Goal: Information Seeking & Learning: Check status

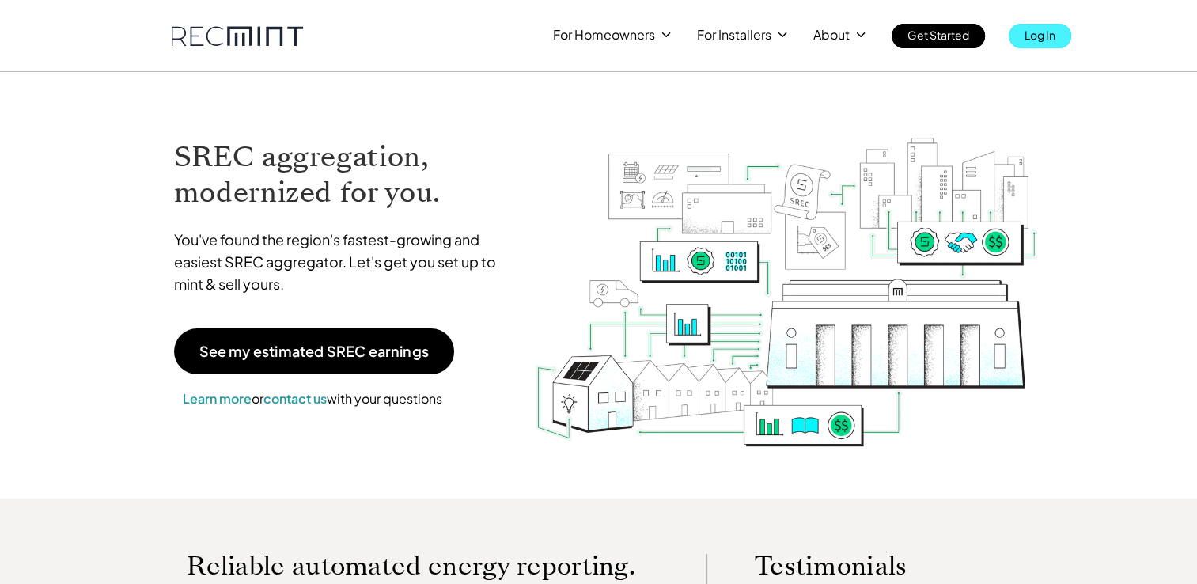
drag, startPoint x: 0, startPoint y: 0, endPoint x: 1035, endPoint y: 36, distance: 1035.8
click at [1035, 36] on p "Log In" at bounding box center [1040, 35] width 31 height 22
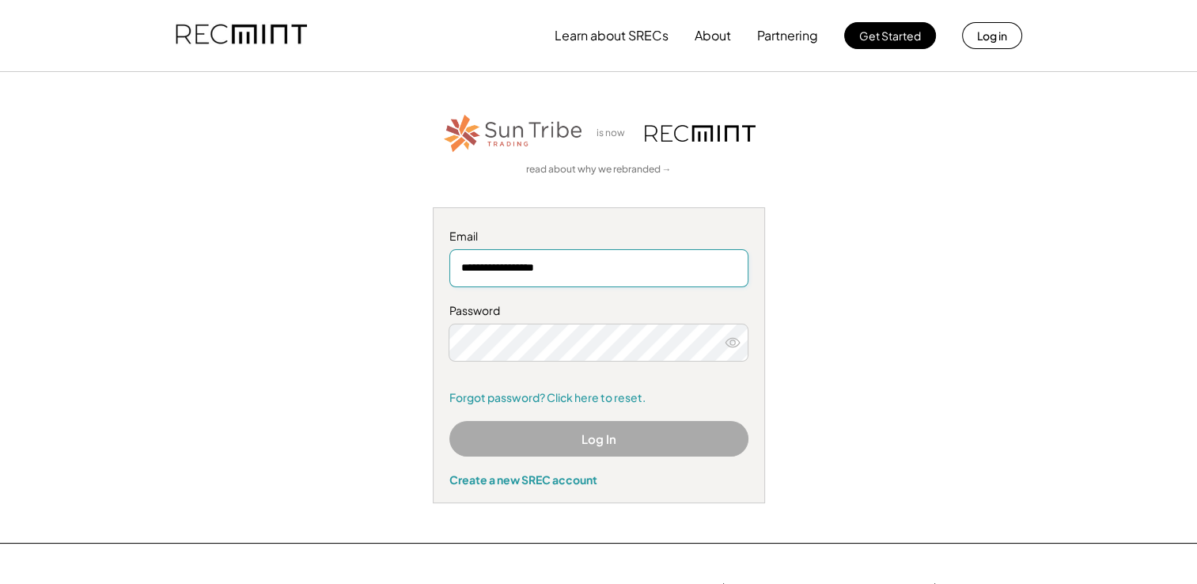
click at [506, 271] on input "**********" at bounding box center [598, 268] width 299 height 38
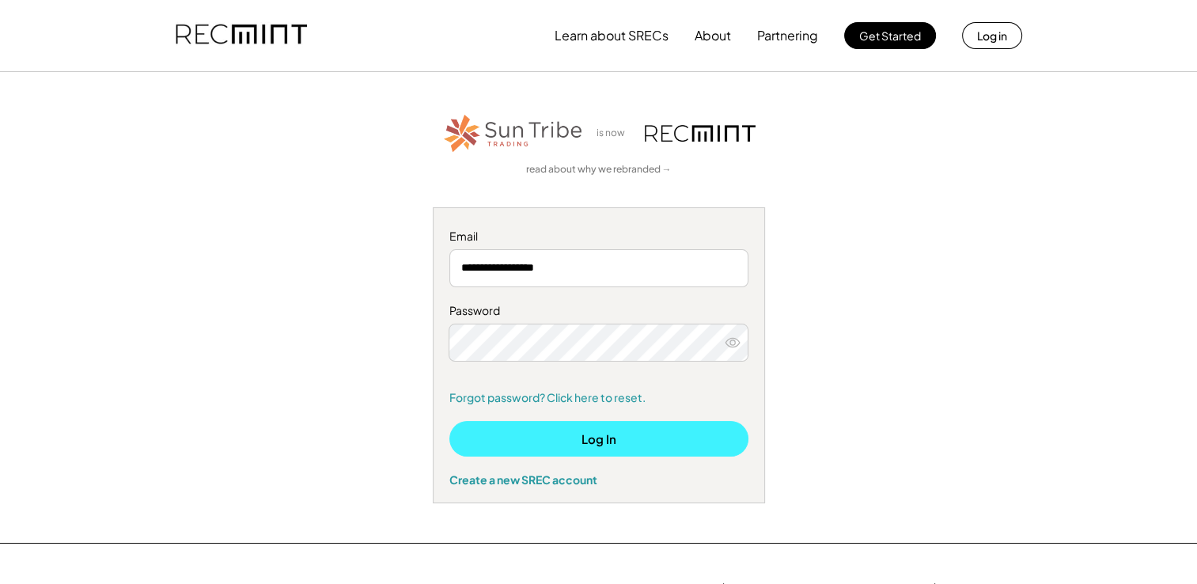
click at [598, 431] on button "Log In" at bounding box center [598, 439] width 299 height 36
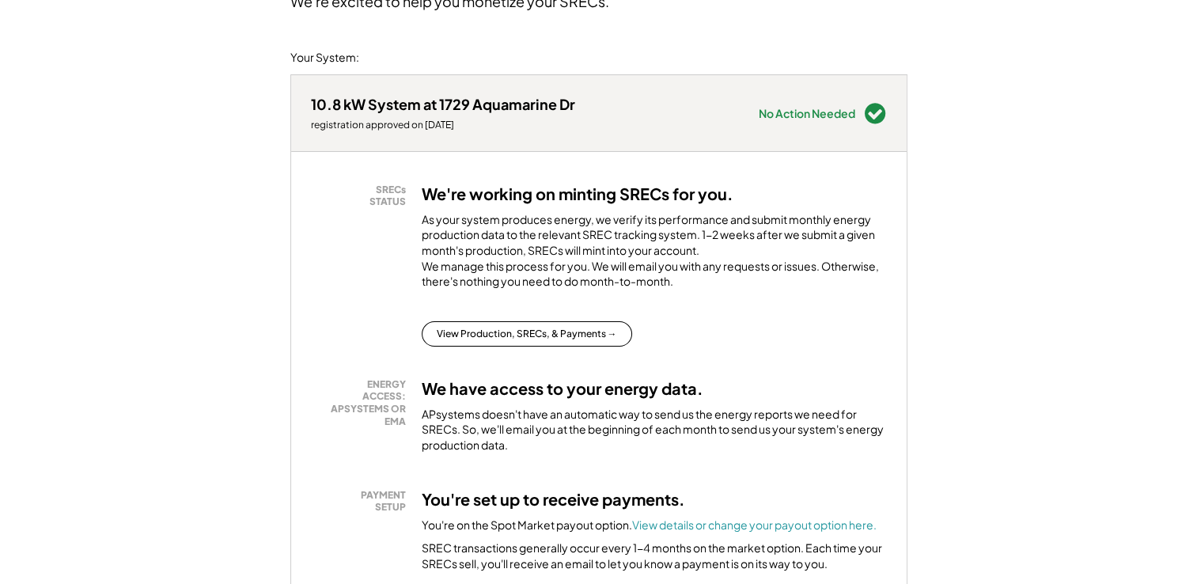
scroll to position [158, 0]
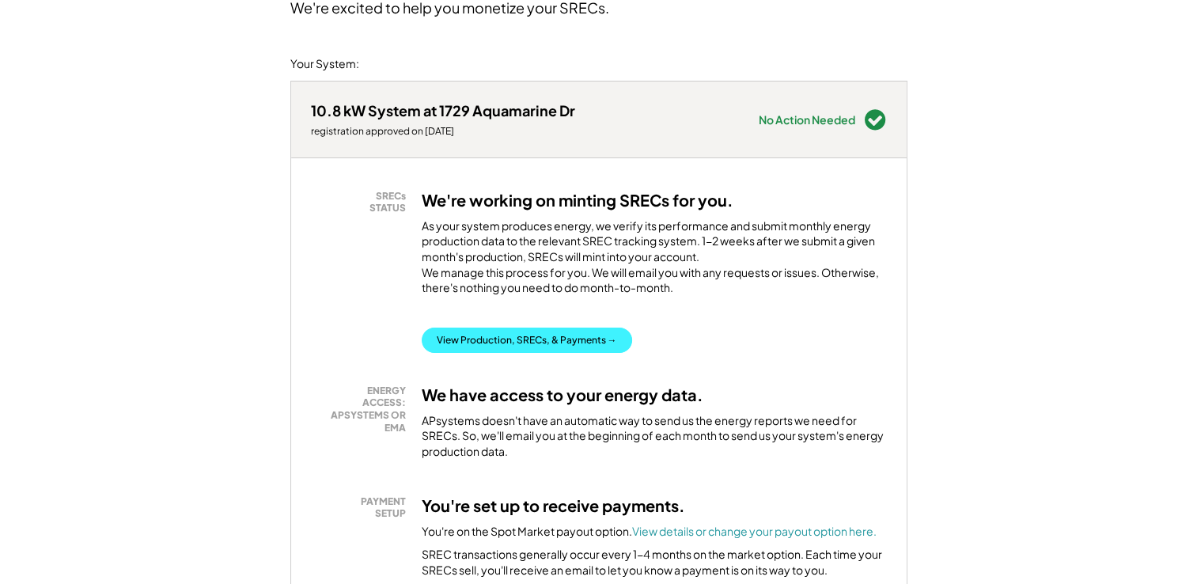
click at [541, 353] on button "View Production, SRECs, & Payments →" at bounding box center [527, 340] width 211 height 25
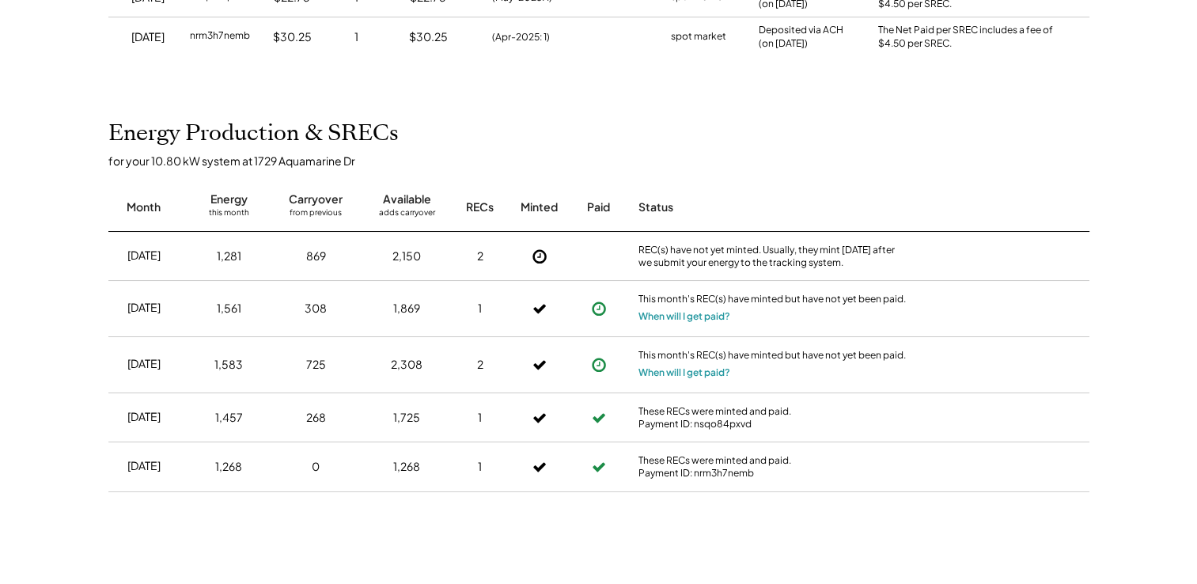
scroll to position [317, 0]
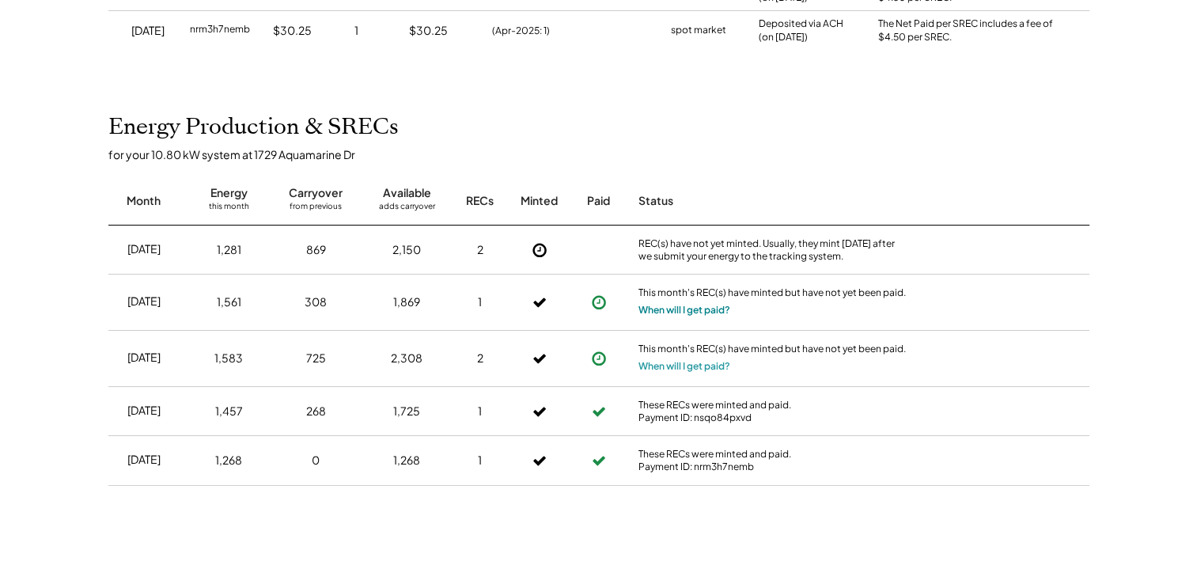
click at [666, 309] on button "When will I get paid?" at bounding box center [685, 310] width 92 height 16
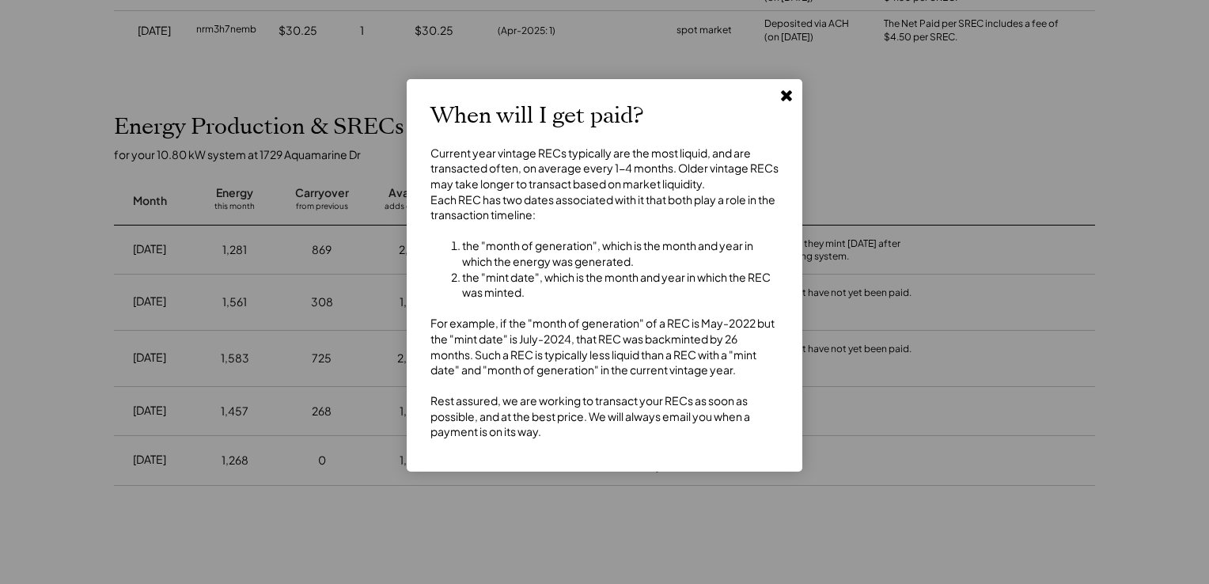
click at [788, 99] on use at bounding box center [786, 95] width 11 height 11
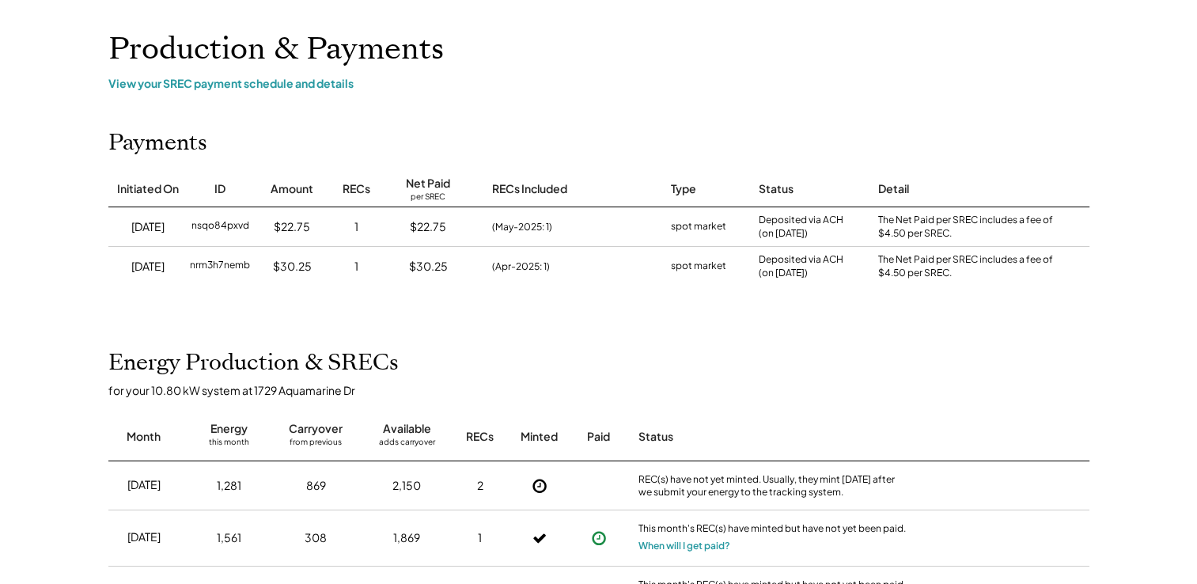
scroll to position [0, 0]
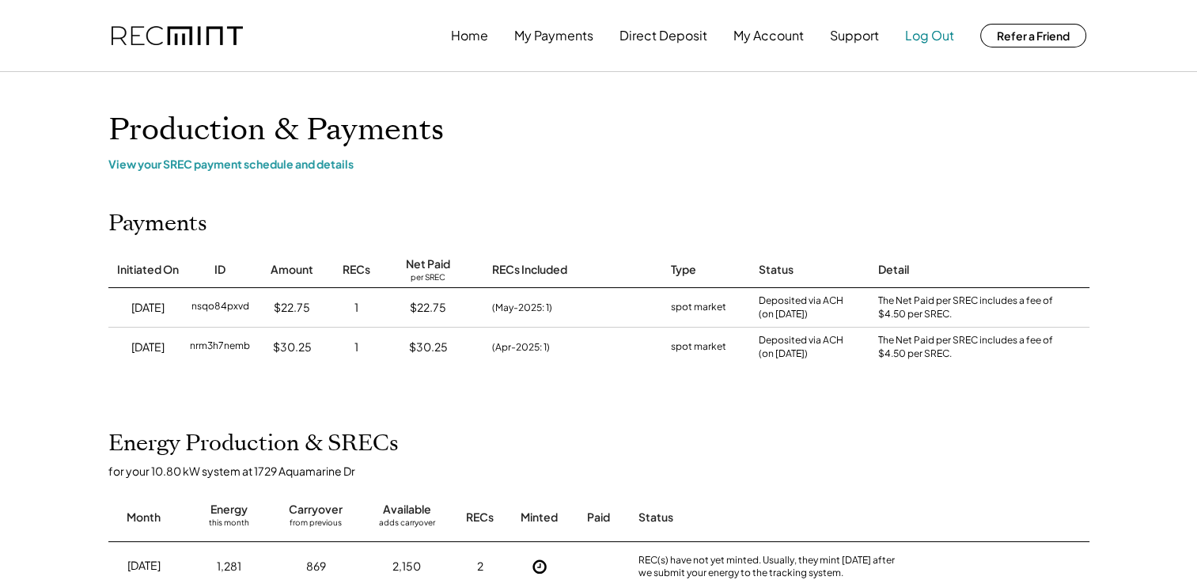
click at [924, 36] on button "Log Out" at bounding box center [929, 36] width 49 height 32
